Goal: Task Accomplishment & Management: Manage account settings

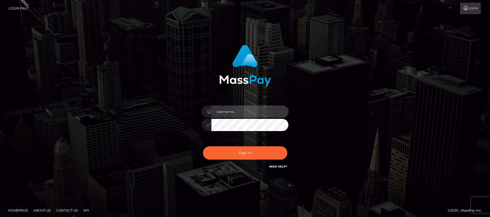
type input "Carmel.megabonanza"
click at [357, 83] on div "Carmel.megabonanza Sign in" at bounding box center [245, 110] width 310 height 138
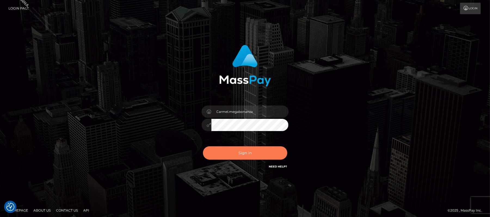
click at [239, 154] on button "Sign in" at bounding box center [245, 152] width 84 height 13
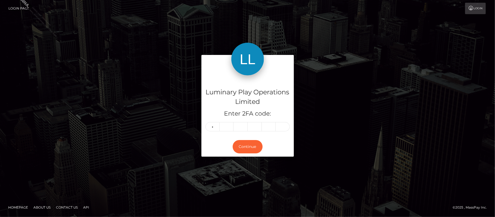
type input "7"
type input "3"
type input "9"
type input "7"
type input "8"
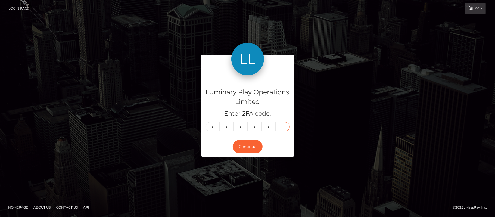
type input "2"
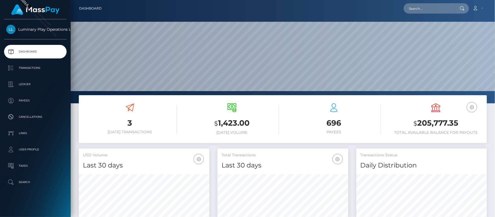
scroll to position [96, 131]
click at [34, 190] on div "Luminary Play Operations Limited Dashboard Transactions Ledger Payees Cancellat…" at bounding box center [35, 117] width 71 height 197
